Goal: Task Accomplishment & Management: Manage account settings

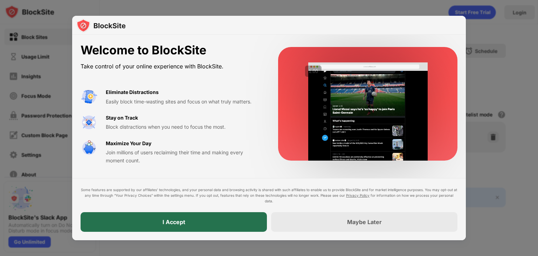
click at [220, 221] on div "I Accept" at bounding box center [174, 222] width 186 height 20
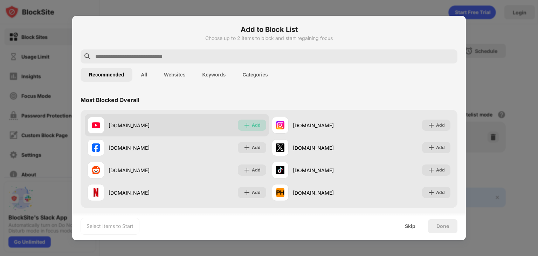
click at [243, 124] on img at bounding box center [246, 125] width 7 height 7
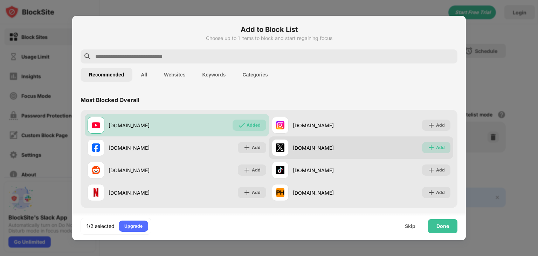
click at [428, 145] on img at bounding box center [431, 147] width 7 height 7
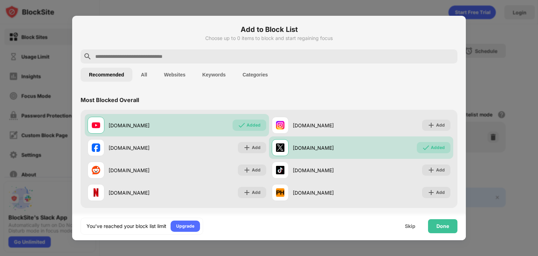
click at [198, 58] on input "text" at bounding box center [275, 56] width 360 height 8
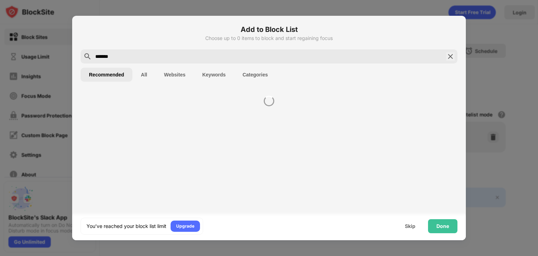
type input "********"
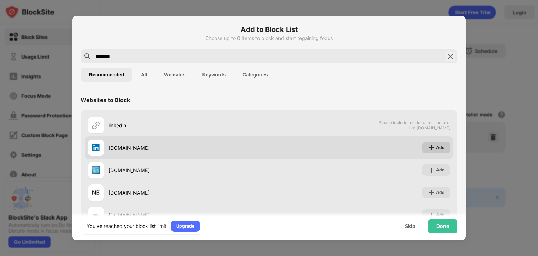
type input "********"
click at [429, 144] on img at bounding box center [431, 147] width 7 height 7
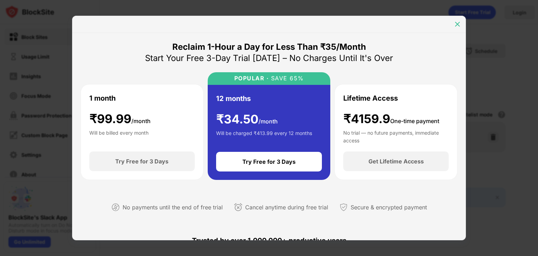
click at [455, 25] on img at bounding box center [457, 24] width 7 height 7
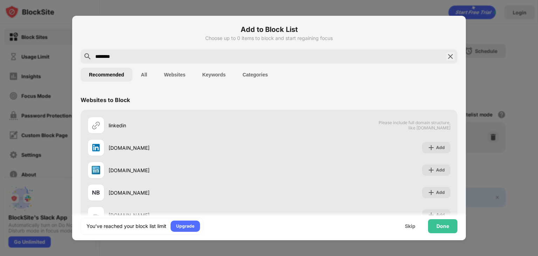
click at [190, 60] on input "********" at bounding box center [269, 56] width 349 height 8
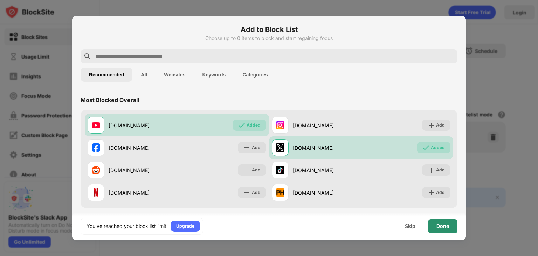
click at [446, 226] on div "Done" at bounding box center [442, 226] width 13 height 6
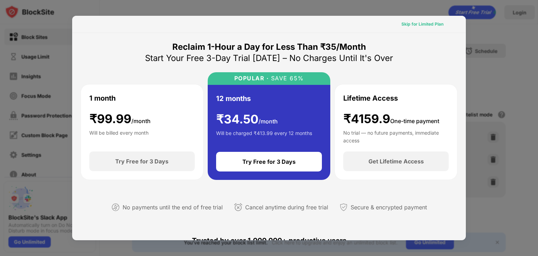
click at [420, 23] on div "Skip for Limited Plan" at bounding box center [422, 24] width 42 height 7
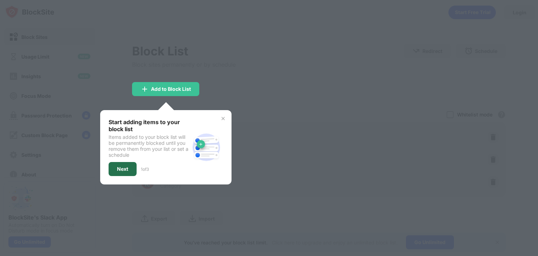
click at [125, 168] on div "Next" at bounding box center [122, 169] width 11 height 6
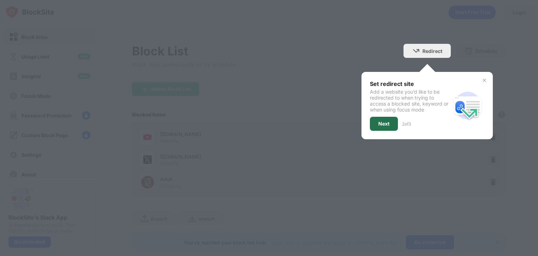
click at [388, 119] on div "Next" at bounding box center [384, 124] width 28 height 14
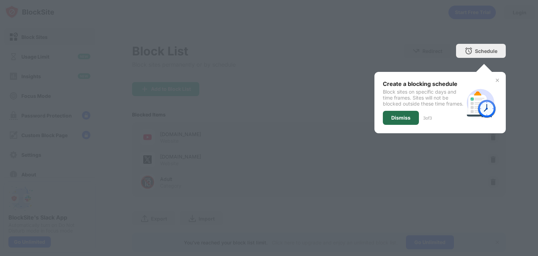
click at [391, 121] on div "Dismiss" at bounding box center [400, 118] width 19 height 6
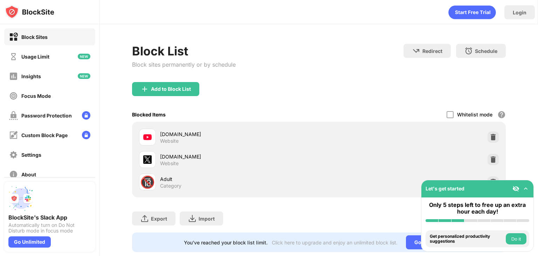
scroll to position [21, 0]
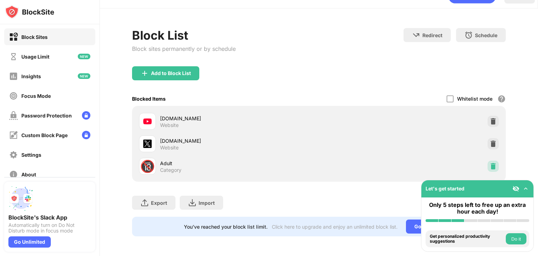
click at [490, 163] on img at bounding box center [493, 166] width 7 height 7
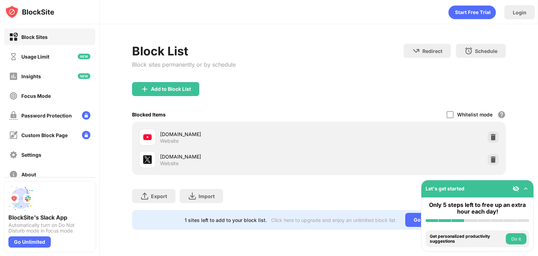
scroll to position [0, 0]
click at [162, 85] on div "Add to Block List" at bounding box center [165, 89] width 67 height 14
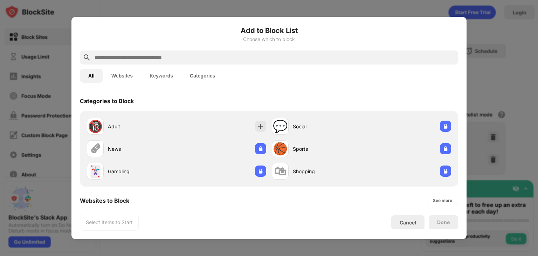
click at [162, 55] on input "text" at bounding box center [275, 57] width 362 height 8
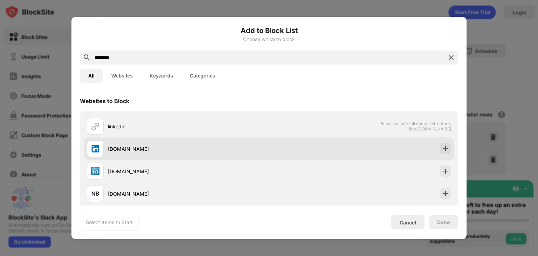
type input "********"
click at [156, 150] on div "linkedin.com" at bounding box center [188, 148] width 161 height 7
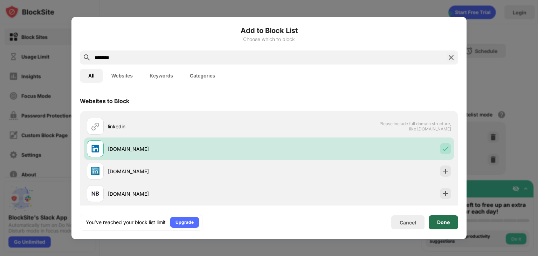
click at [438, 218] on div "Done" at bounding box center [443, 222] width 29 height 14
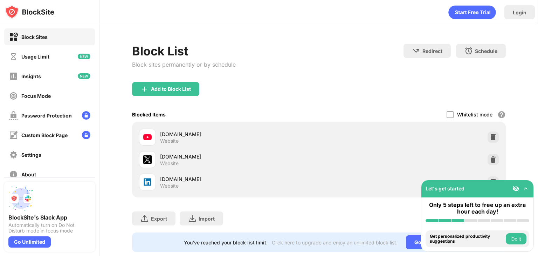
scroll to position [21, 0]
